Goal: Find specific page/section: Find specific page/section

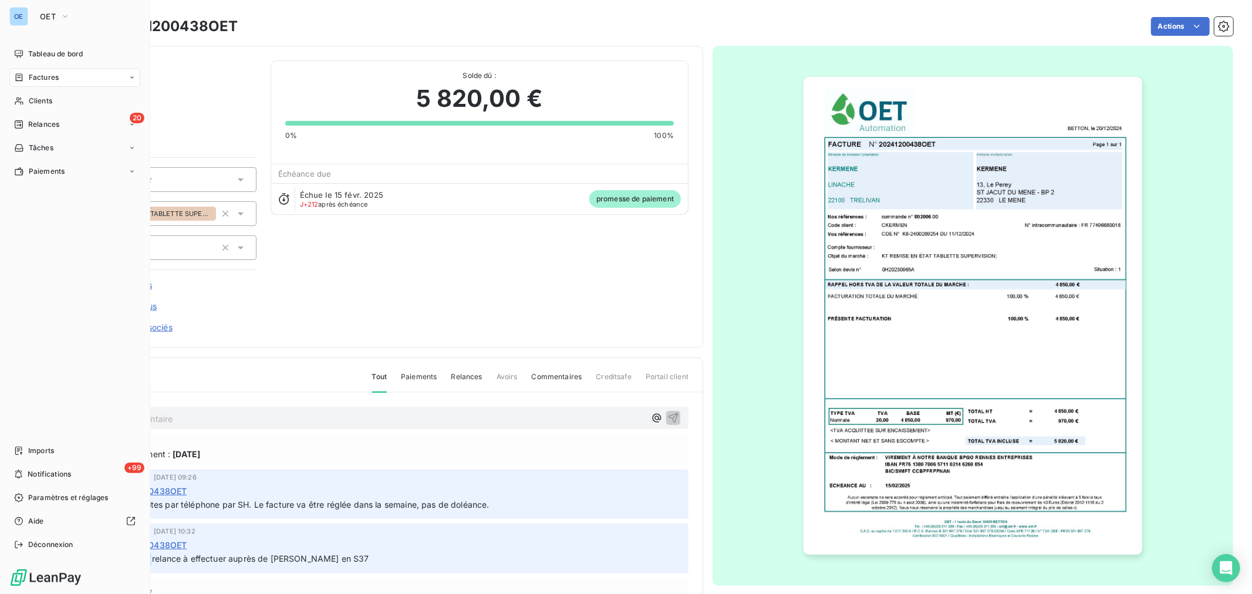
click at [33, 82] on span "Factures" at bounding box center [44, 77] width 30 height 11
click at [63, 79] on div "Factures" at bounding box center [74, 77] width 131 height 19
click at [47, 99] on span "Clients" at bounding box center [40, 101] width 23 height 11
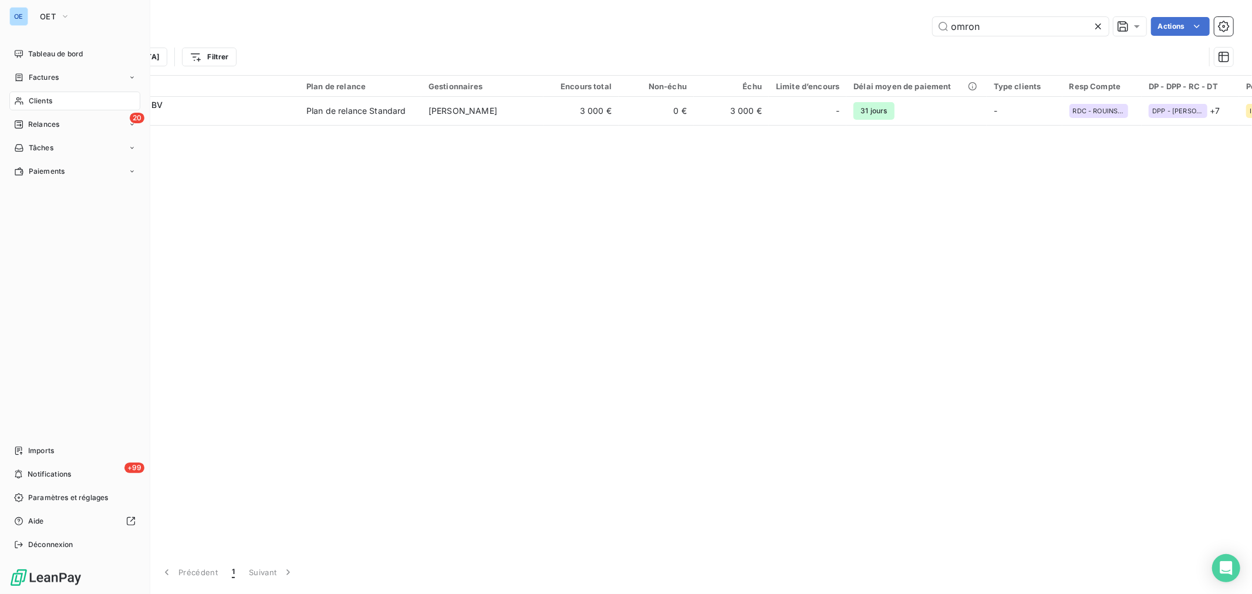
click at [45, 81] on span "Factures" at bounding box center [44, 77] width 30 height 11
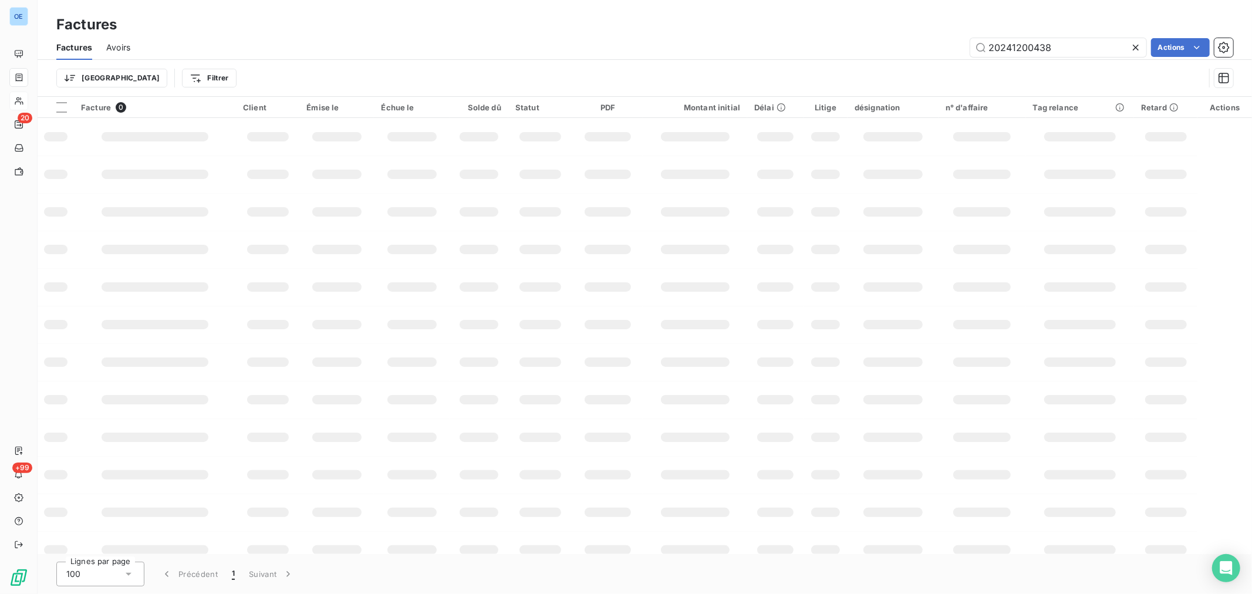
drag, startPoint x: 1077, startPoint y: 50, endPoint x: 852, endPoint y: 30, distance: 225.7
click at [894, 32] on div "Factures Factures Avoirs 20241200438 Actions Trier Filtrer" at bounding box center [645, 48] width 1214 height 97
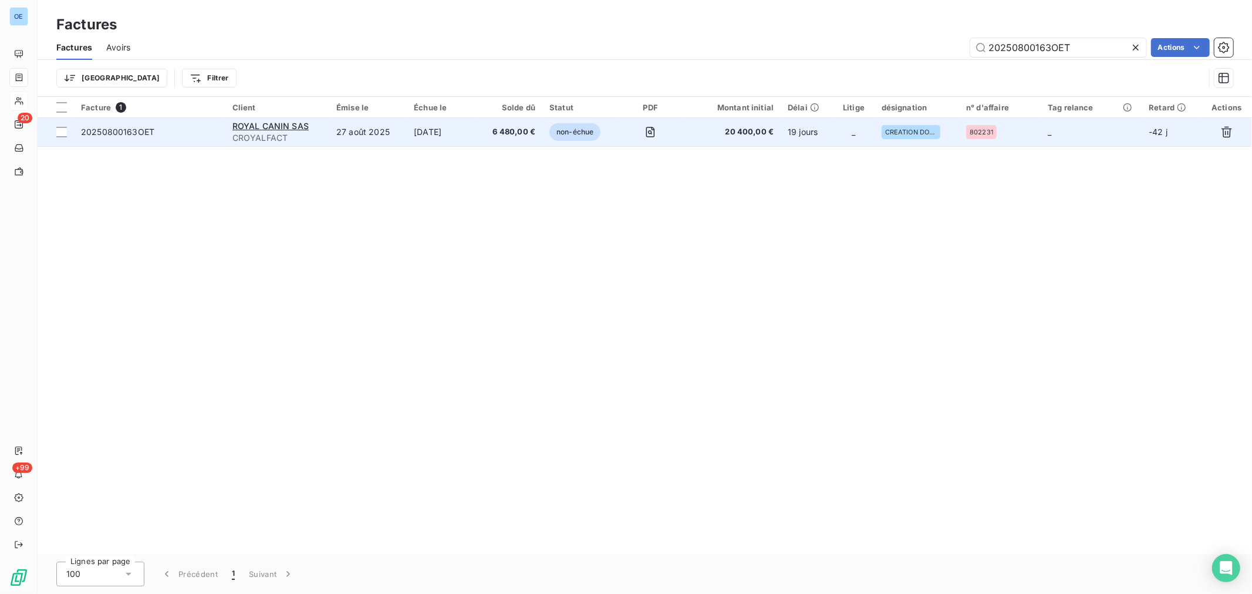
type input "20250800163OET"
click at [734, 135] on span "20 400,00 €" at bounding box center [731, 132] width 83 height 12
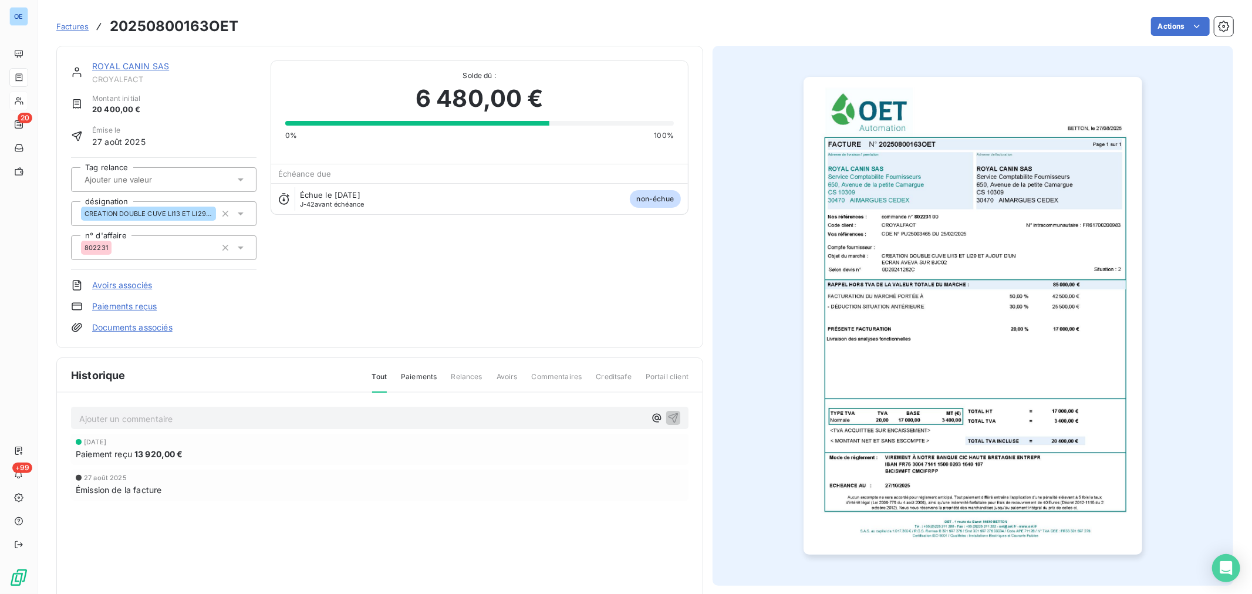
click at [1026, 347] on img "button" at bounding box center [972, 316] width 338 height 478
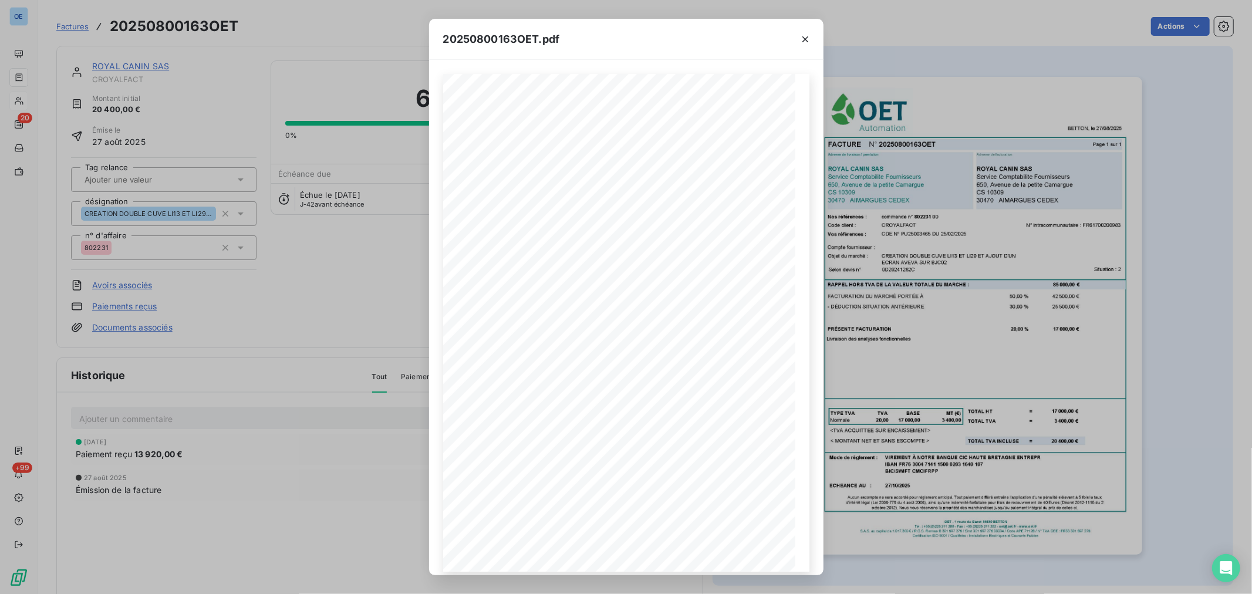
click at [941, 325] on div "20250800163OET.pdf BETTON, [GEOGRAPHIC_DATA] [DATE] FACTURE N° 20250800163OET P…" at bounding box center [626, 297] width 1252 height 594
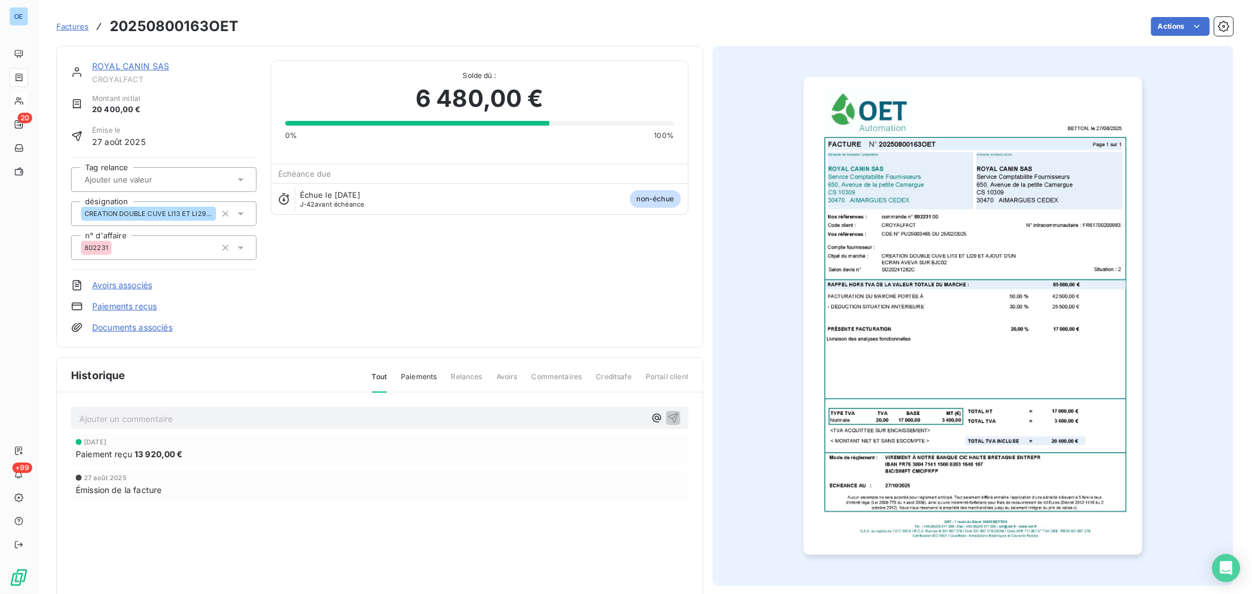
click at [974, 428] on img "button" at bounding box center [972, 316] width 338 height 478
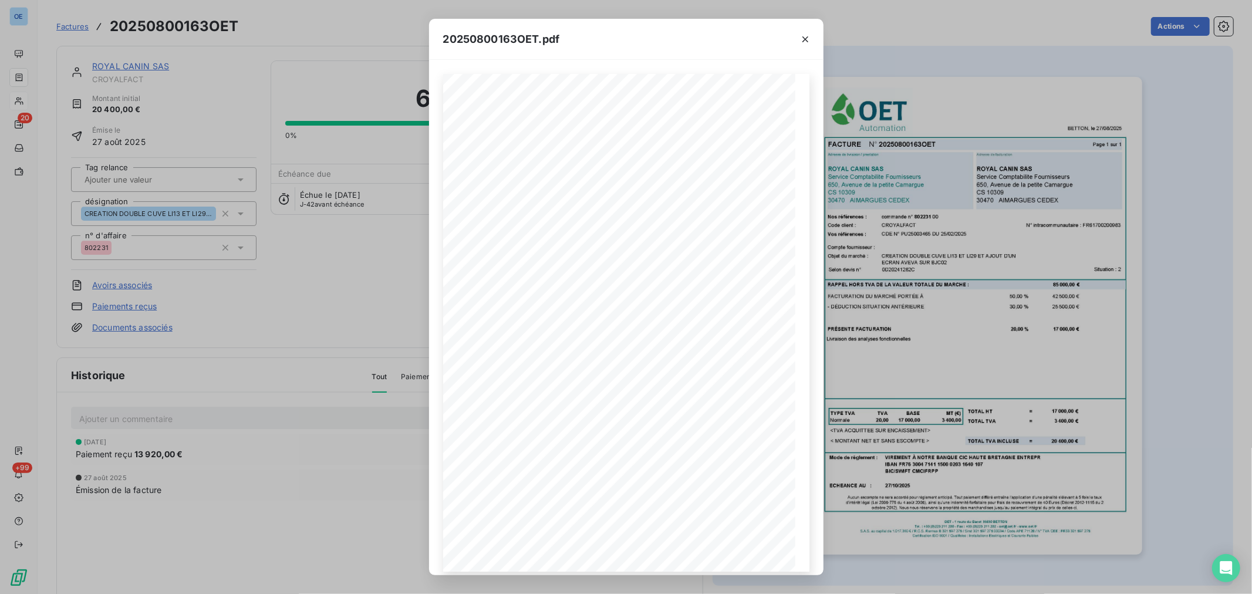
click at [1041, 370] on div "20250800163OET.pdf BETTON, [GEOGRAPHIC_DATA] [DATE] FACTURE N° 20250800163OET P…" at bounding box center [626, 297] width 1252 height 594
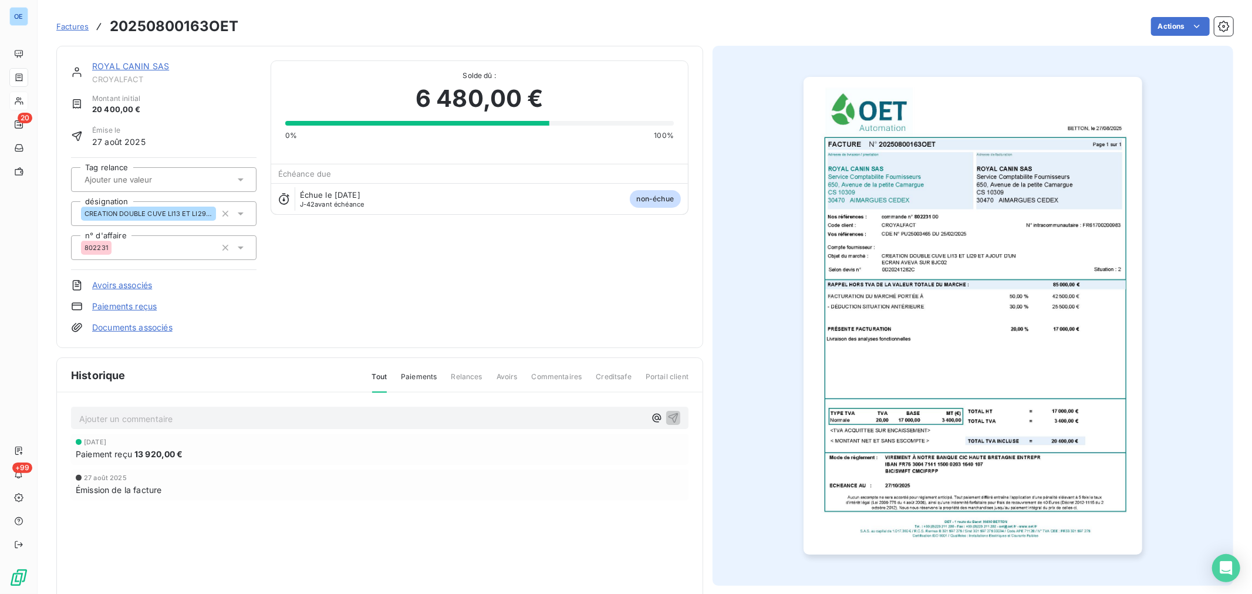
click at [971, 308] on img "button" at bounding box center [972, 316] width 338 height 478
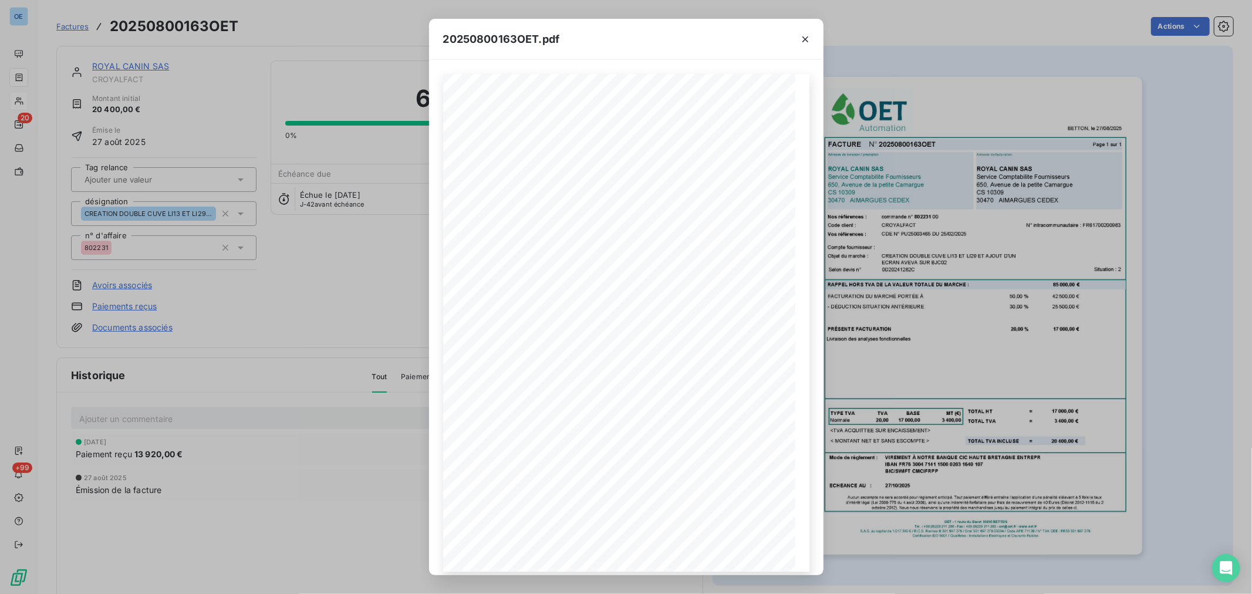
click at [983, 190] on div "20250800163OET.pdf BETTON, [GEOGRAPHIC_DATA] [DATE] FACTURE N° 20250800163OET P…" at bounding box center [626, 297] width 1252 height 594
